Goal: Understand process/instructions

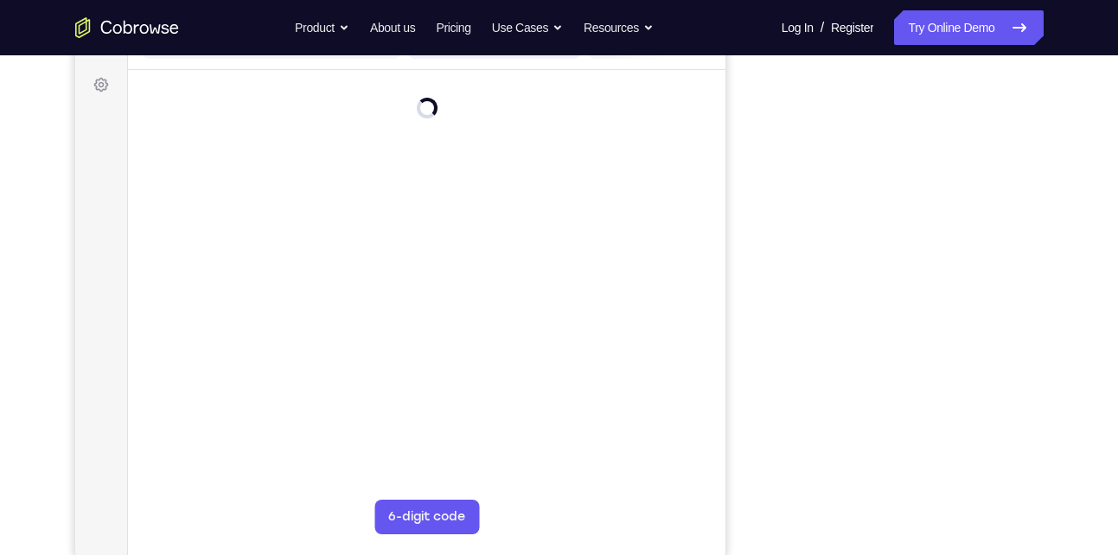
scroll to position [246, 0]
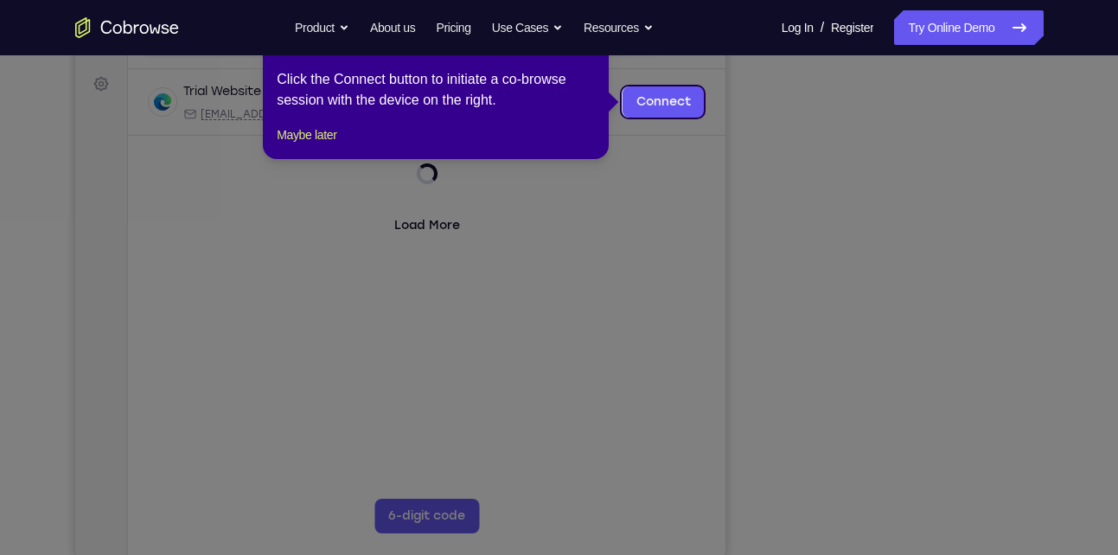
drag, startPoint x: 749, startPoint y: 264, endPoint x: 900, endPoint y: 523, distance: 300.3
click at [900, 523] on icon at bounding box center [565, 277] width 1131 height 555
click at [905, 519] on icon at bounding box center [565, 277] width 1131 height 555
click at [661, 109] on link "Connect" at bounding box center [663, 101] width 82 height 31
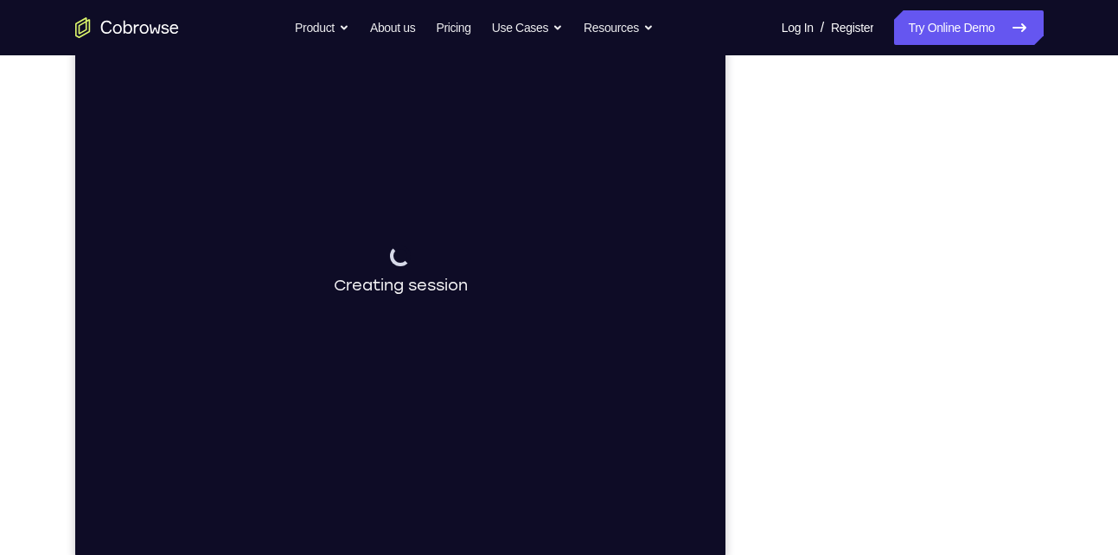
scroll to position [244, 0]
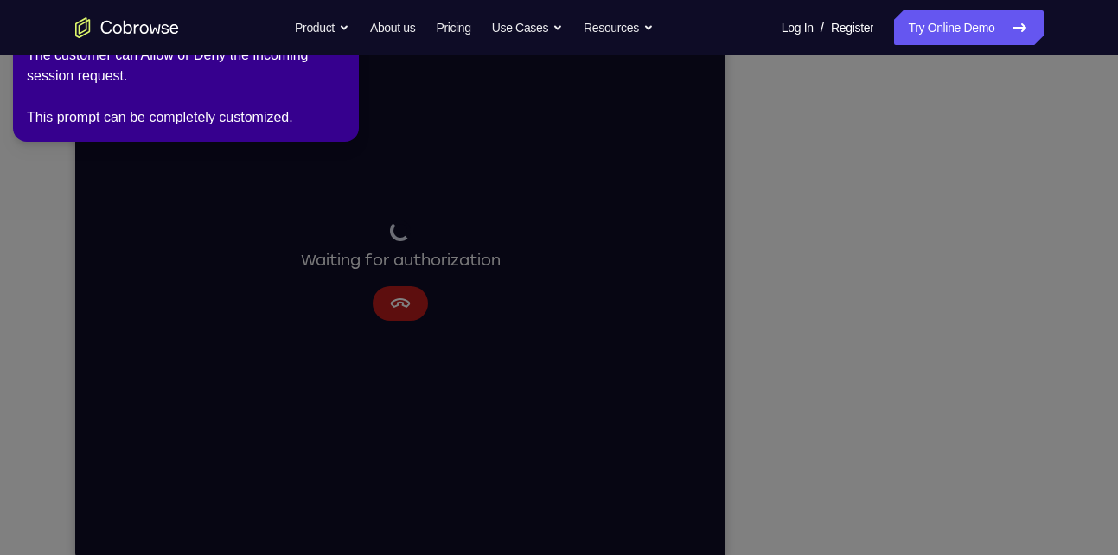
click at [826, 285] on icon at bounding box center [562, 274] width 1138 height 562
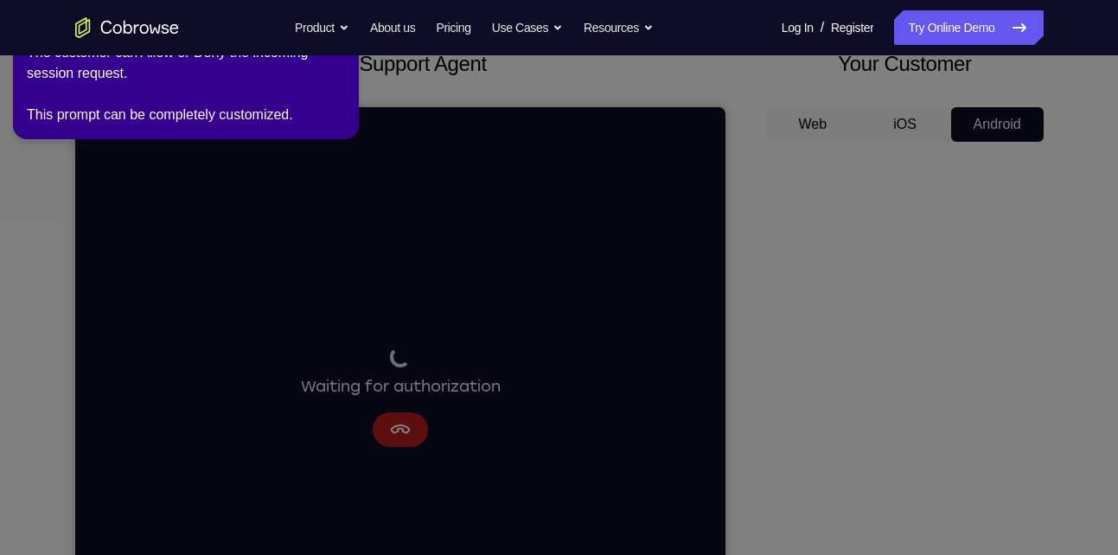
scroll to position [115, 0]
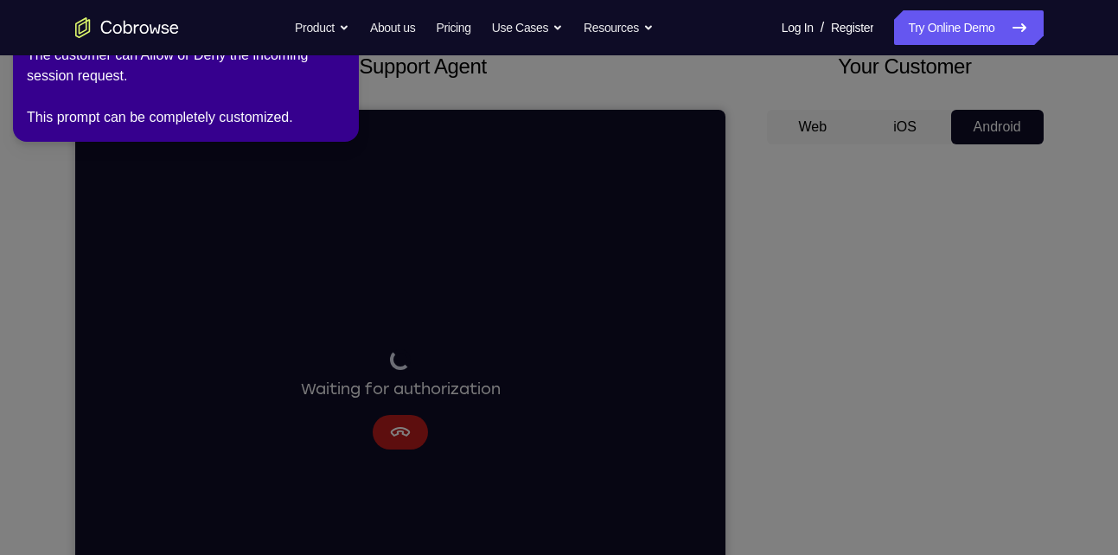
click at [294, 102] on div "The customer can Allow or Deny the incoming session request. This prompt can be…" at bounding box center [186, 86] width 318 height 83
click at [490, 171] on icon at bounding box center [562, 274] width 1138 height 562
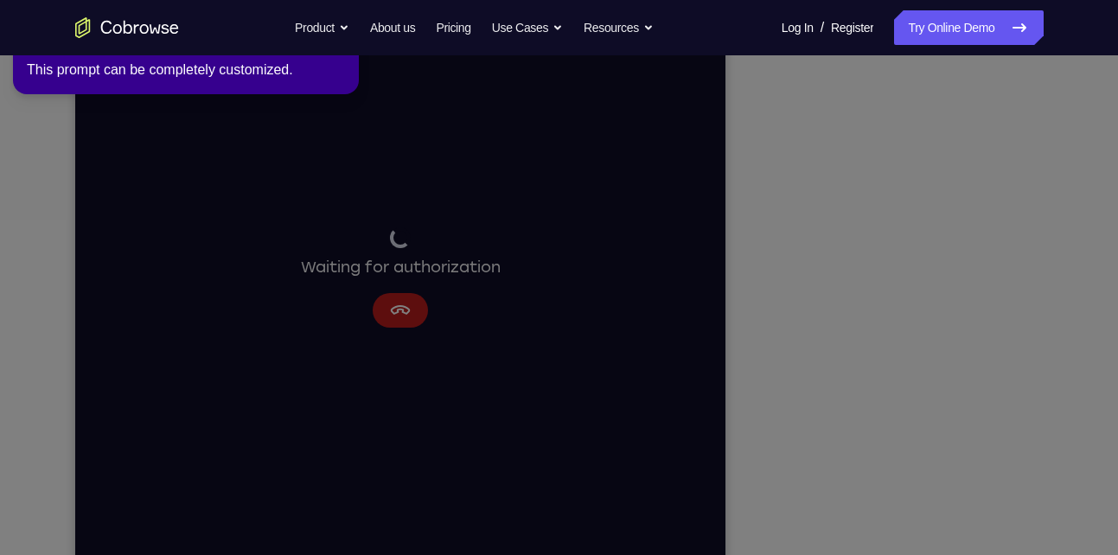
scroll to position [239, 0]
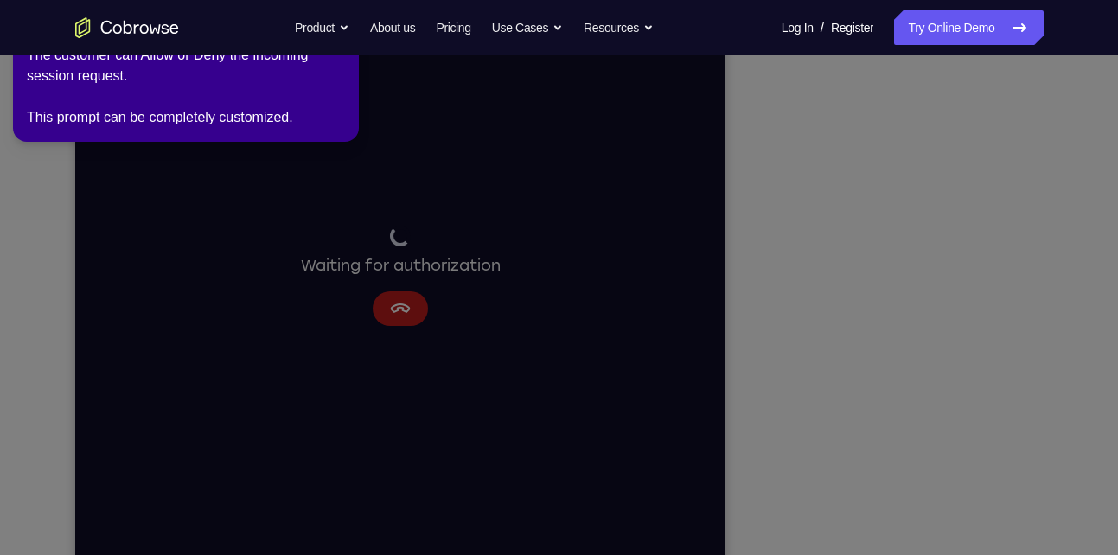
click at [855, 138] on icon at bounding box center [562, 274] width 1138 height 562
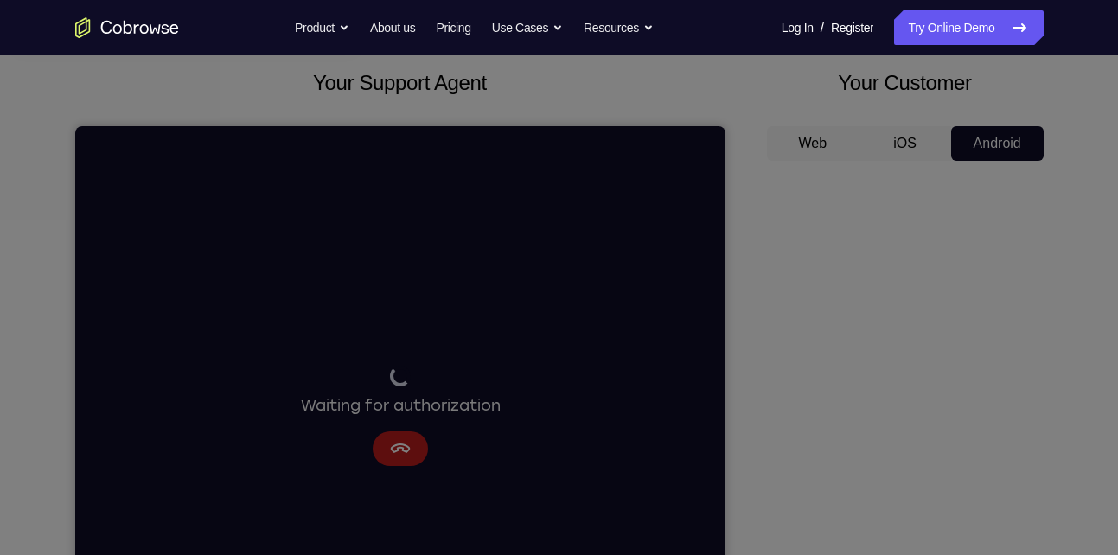
scroll to position [0, 0]
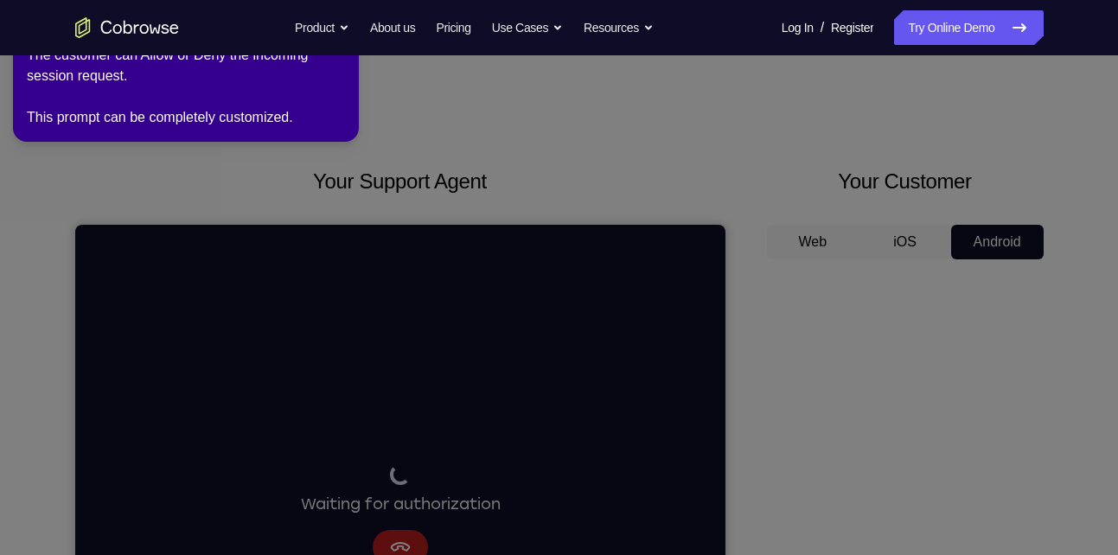
click at [213, 116] on div "The customer can Allow or Deny the incoming session request. This prompt can be…" at bounding box center [186, 86] width 318 height 83
drag, startPoint x: 213, startPoint y: 116, endPoint x: 398, endPoint y: 229, distance: 217.0
click at [398, 229] on icon at bounding box center [562, 274] width 1138 height 562
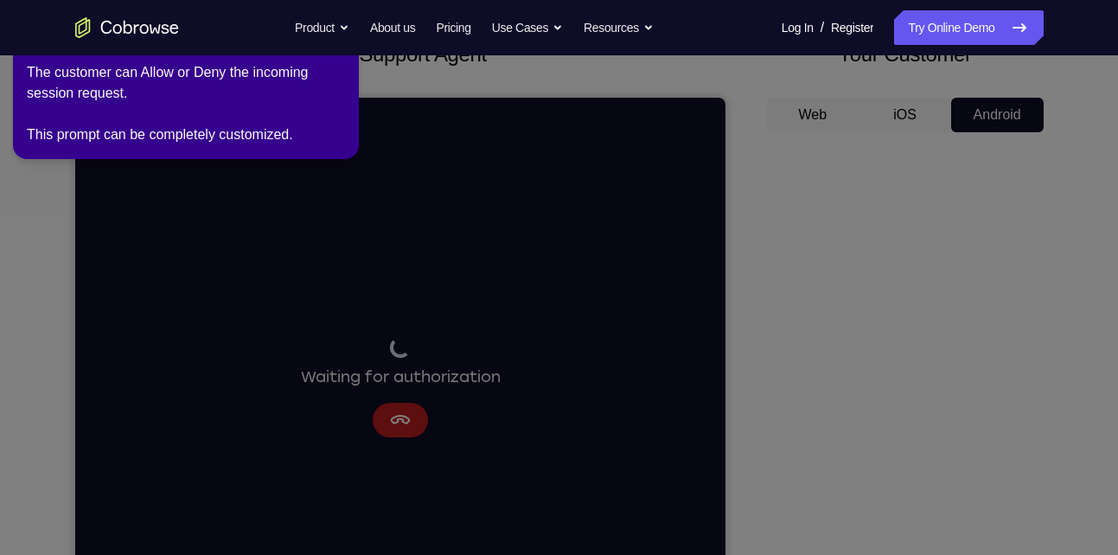
scroll to position [144, 0]
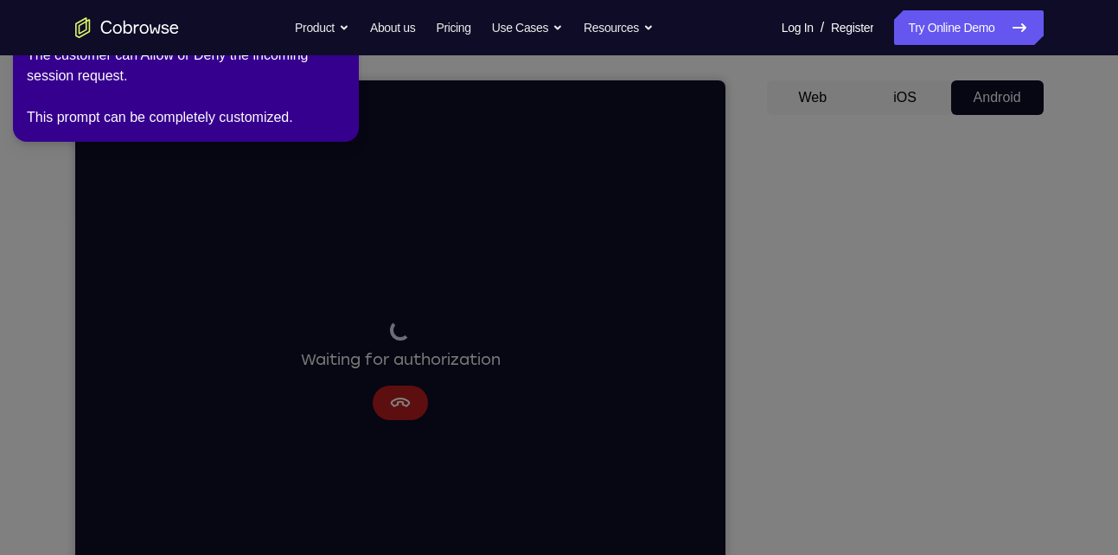
click at [393, 387] on icon at bounding box center [562, 274] width 1138 height 562
drag, startPoint x: 393, startPoint y: 387, endPoint x: 408, endPoint y: 399, distance: 19.2
click at [408, 399] on icon at bounding box center [562, 274] width 1138 height 562
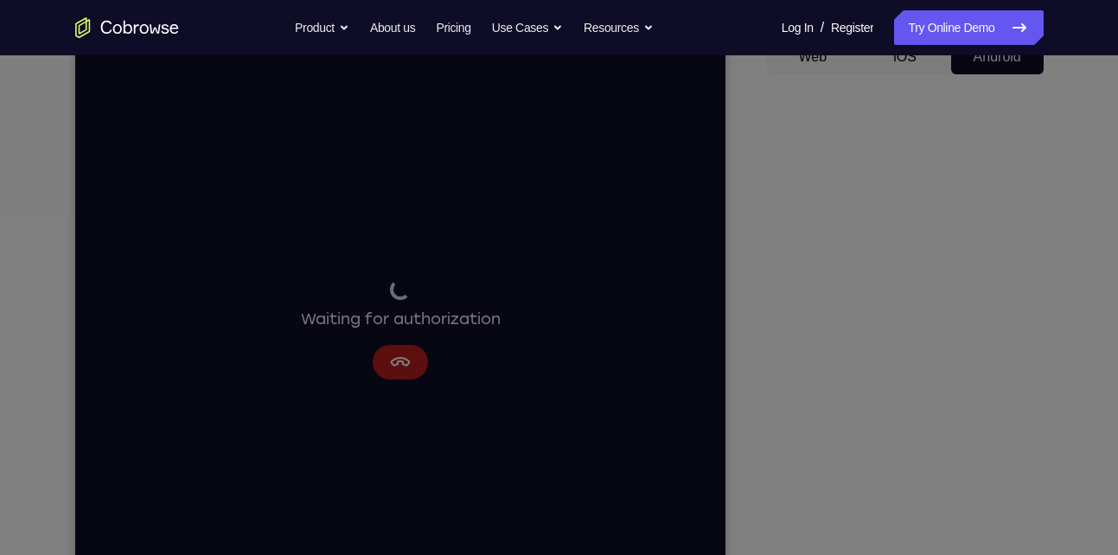
scroll to position [0, 0]
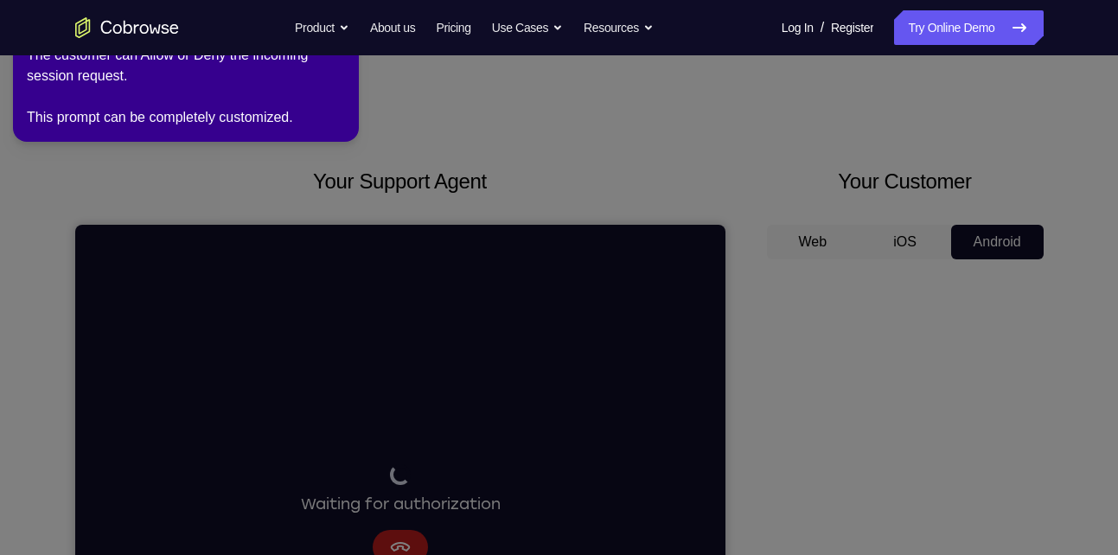
click at [202, 107] on div "The customer can Allow or Deny the incoming session request. This prompt can be…" at bounding box center [186, 86] width 318 height 83
